Goal: Communication & Community: Ask a question

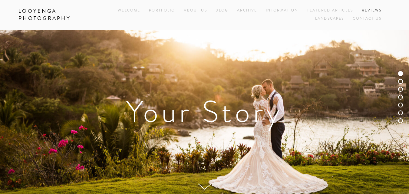
click at [364, 11] on link "Reviews" at bounding box center [372, 11] width 20 height 8
click at [365, 16] on link "Contact Us" at bounding box center [366, 19] width 29 height 8
click at [366, 17] on link "Contact Us" at bounding box center [366, 19] width 29 height 8
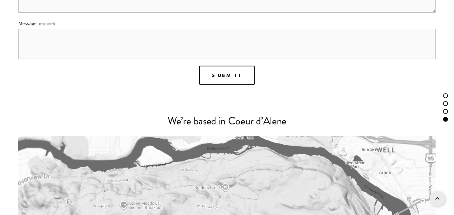
scroll to position [773, 0]
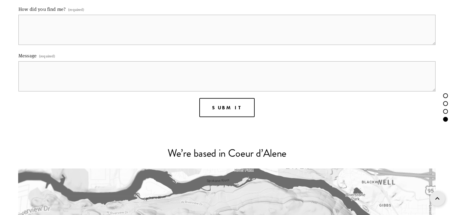
paste textarea "I work with a local cleaning company and would love to give you a professional …"
click at [75, 71] on textarea "Message (required)" at bounding box center [226, 76] width 417 height 30
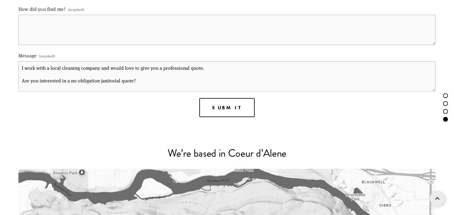
scroll to position [50, 0]
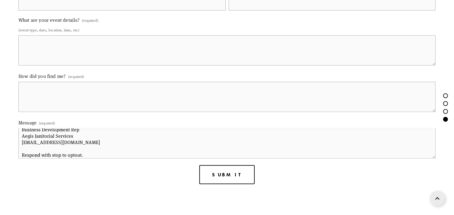
type textarea "I work with a local cleaning company and would love to give you a professional …"
click at [58, 41] on textarea "What are your event details? (required)" at bounding box center [226, 50] width 417 height 30
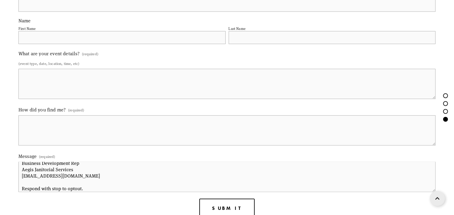
click at [45, 40] on input "First Name" at bounding box center [121, 37] width 207 height 13
type input "Zoe"
type input "zoe@aegisjanitorialservices.com"
type input "McGrath"
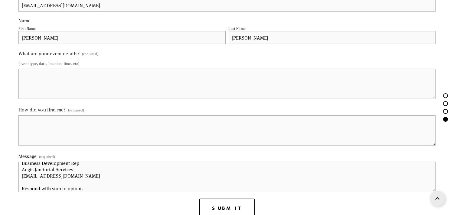
click at [33, 77] on textarea "What are your event details? (required)" at bounding box center [226, 84] width 417 height 30
click at [34, 77] on textarea "What are your event details? (required)" at bounding box center [226, 84] width 417 height 30
click at [51, 121] on textarea "How did you find me? (required)" at bounding box center [226, 131] width 417 height 30
click at [56, 84] on textarea "What are your event details? (required)" at bounding box center [226, 84] width 417 height 30
paste textarea "Your location in my neighborhood"
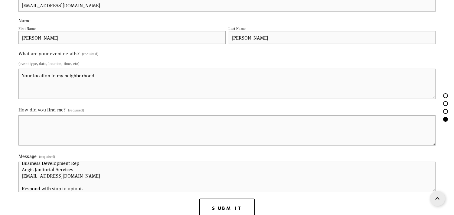
type textarea "Your location in my neighborhood"
click at [67, 126] on textarea "How did you find me? (required)" at bounding box center [226, 131] width 417 height 30
type textarea "Google"
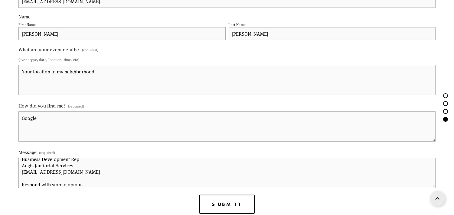
click at [199, 194] on button "Submit Submit" at bounding box center [226, 204] width 55 height 19
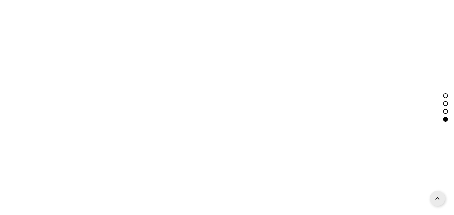
scroll to position [564, 0]
